Goal: Task Accomplishment & Management: Manage account settings

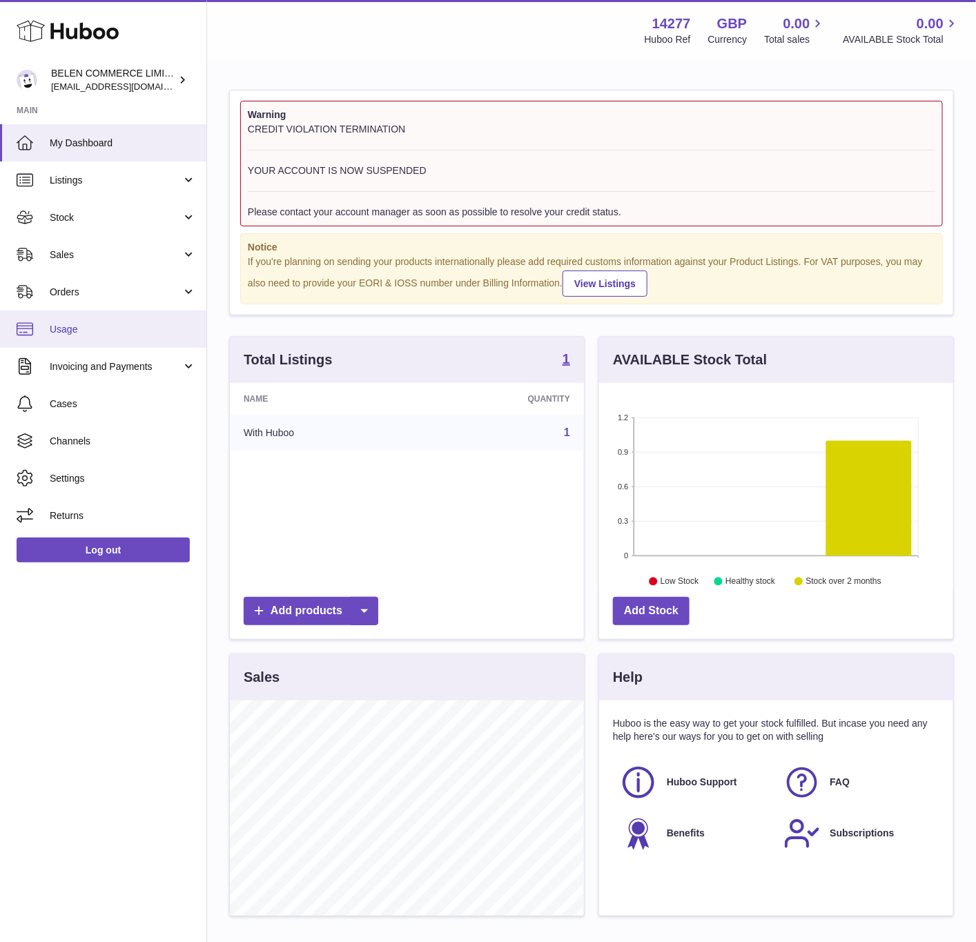
scroll to position [215, 353]
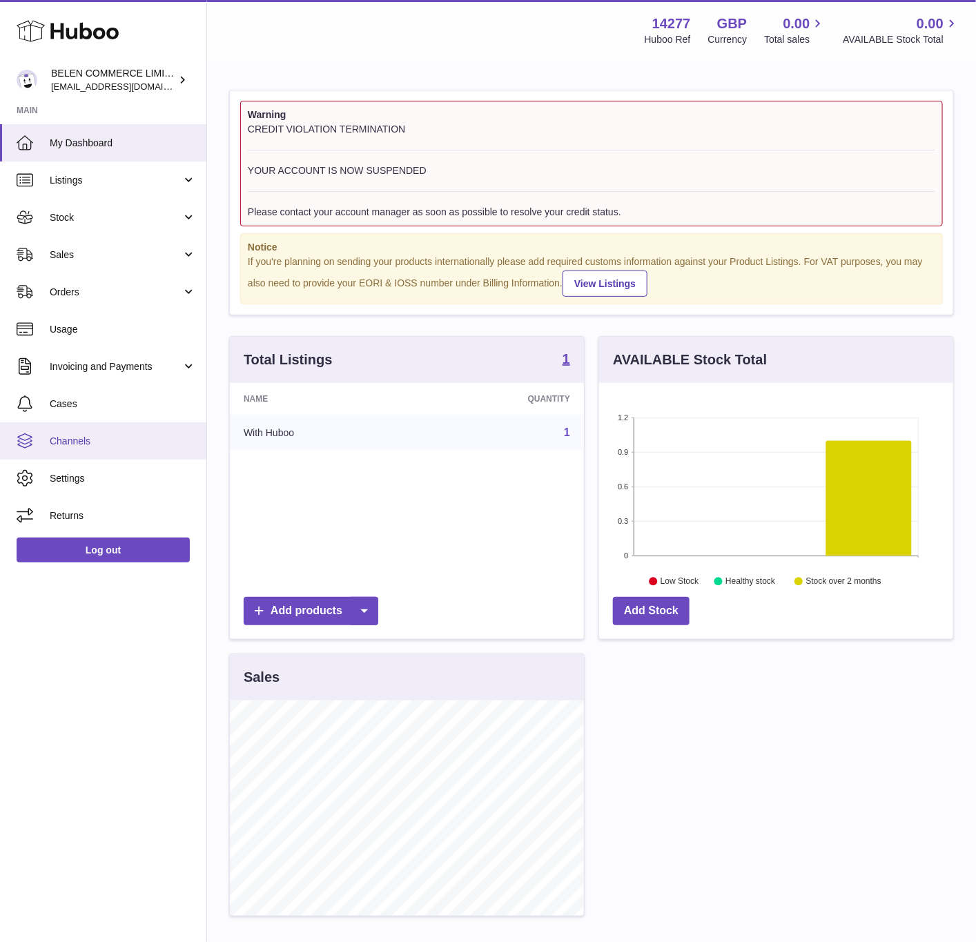
click at [128, 435] on span "Channels" at bounding box center [123, 441] width 146 height 13
click at [578, 361] on div "Total Listings 1" at bounding box center [407, 360] width 354 height 46
click at [568, 365] on strong "1" at bounding box center [567, 359] width 8 height 14
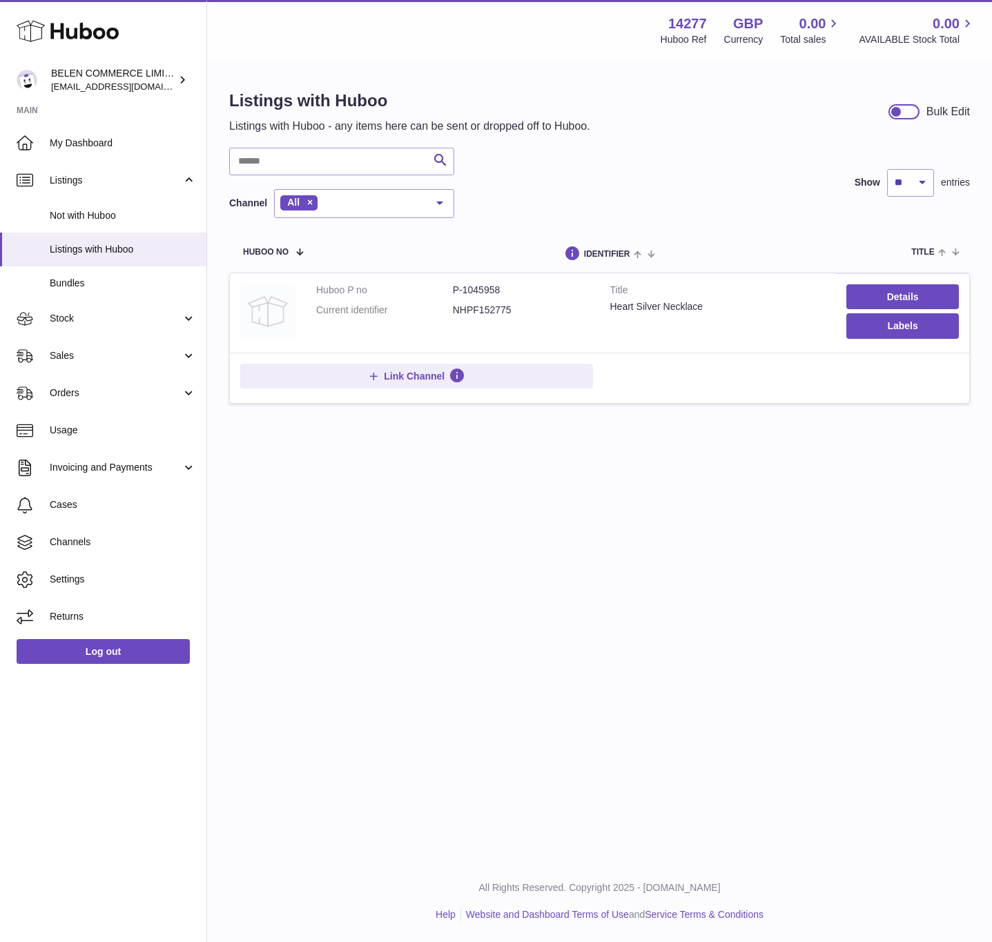
click at [268, 315] on img at bounding box center [267, 311] width 55 height 55
click at [129, 363] on link "Sales" at bounding box center [103, 356] width 206 height 37
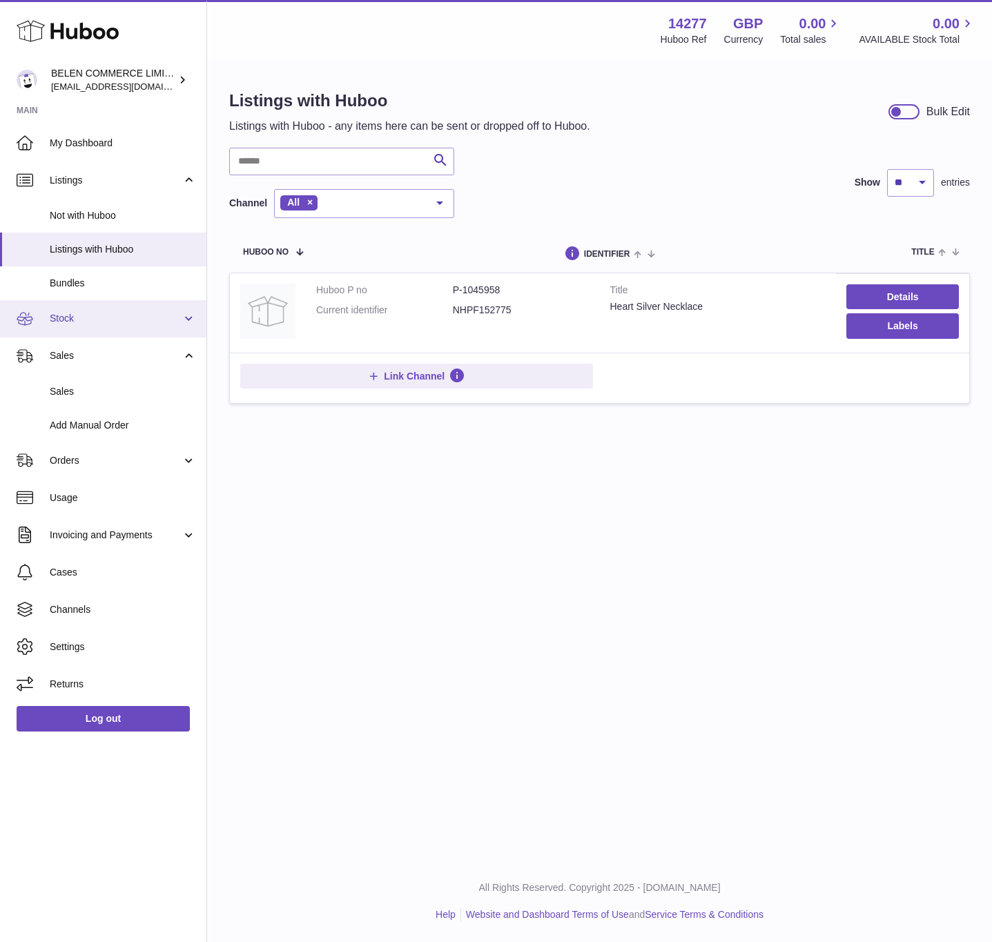
click at [149, 312] on span "Stock" at bounding box center [116, 318] width 132 height 13
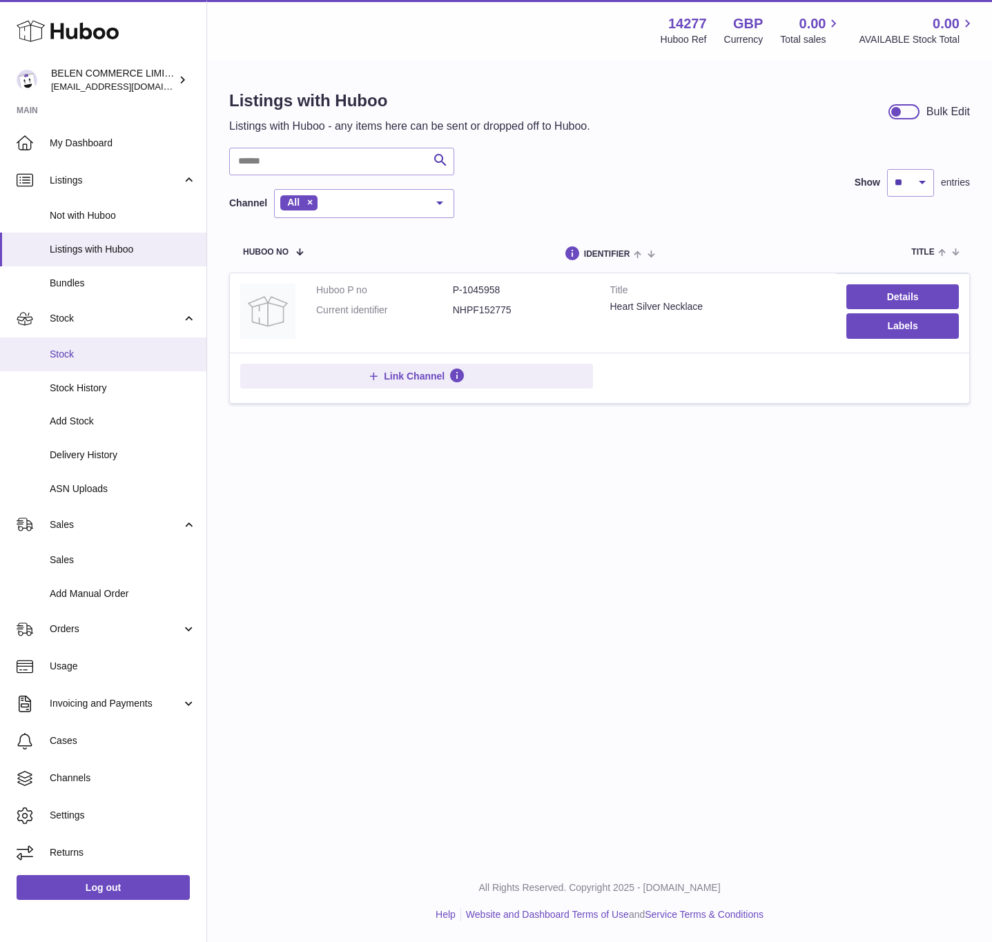
click at [133, 344] on link "Stock" at bounding box center [103, 355] width 206 height 34
